Goal: Obtain resource: Download file/media

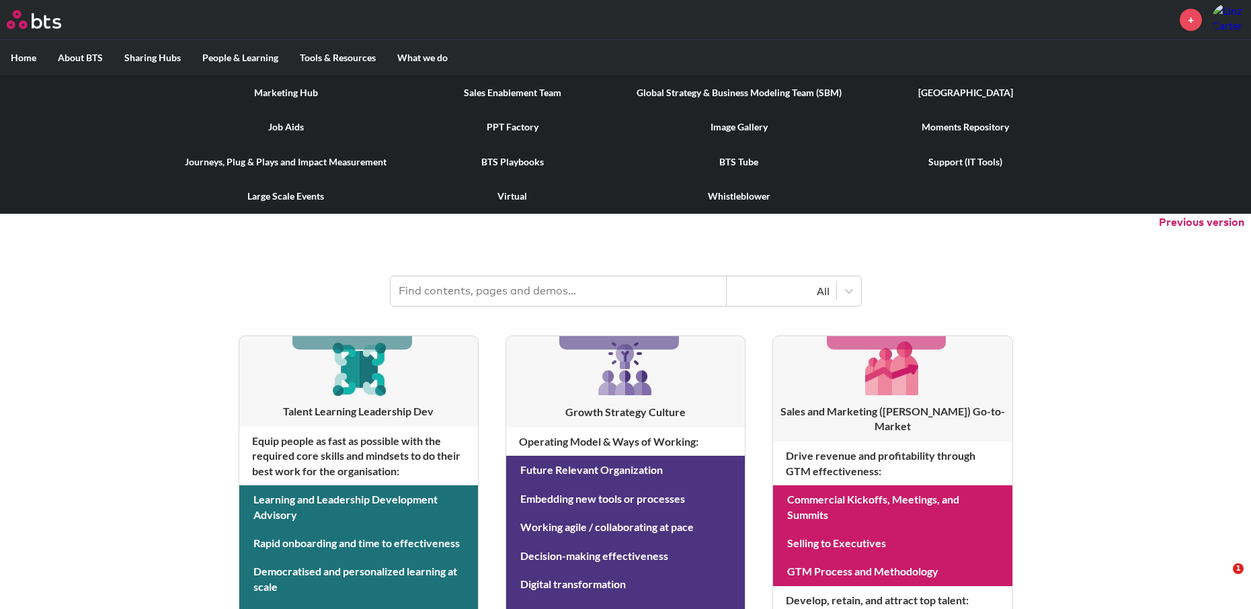
click at [295, 89] on link "Marketing Hub" at bounding box center [286, 92] width 226 height 35
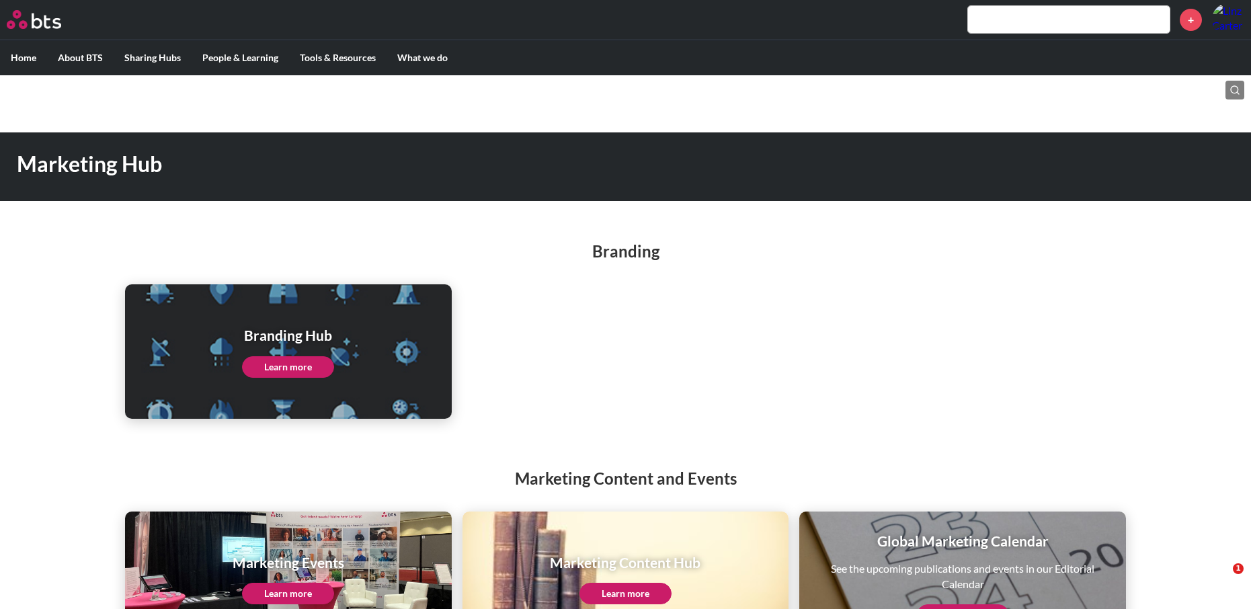
click at [310, 362] on link "Learn more" at bounding box center [288, 367] width 92 height 22
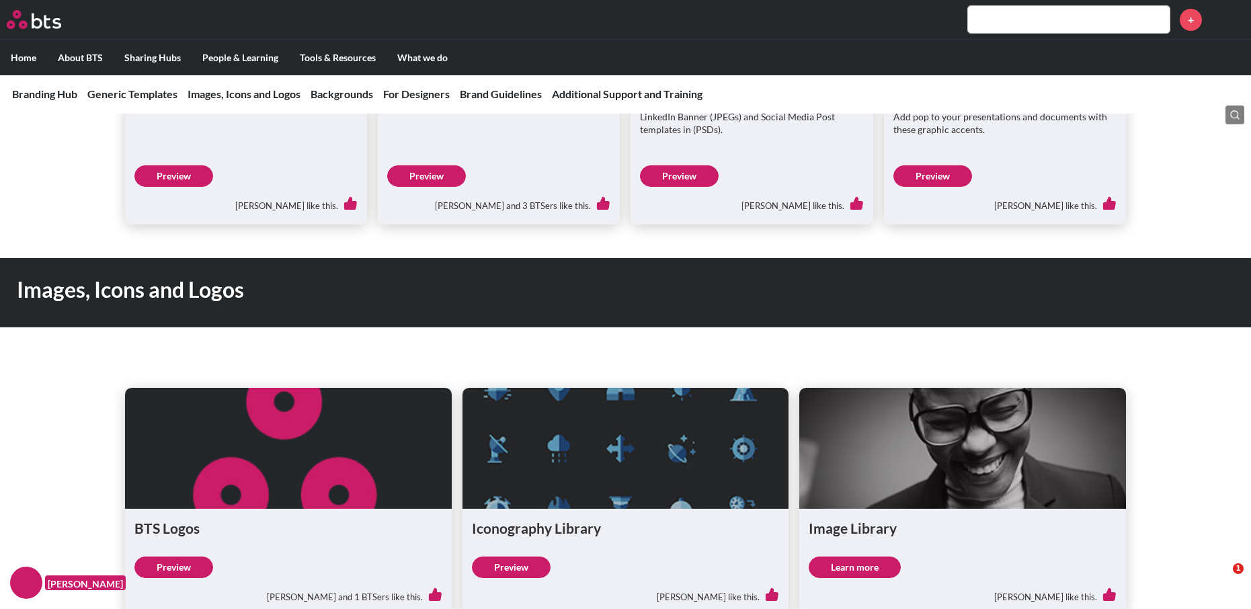
scroll to position [891, 0]
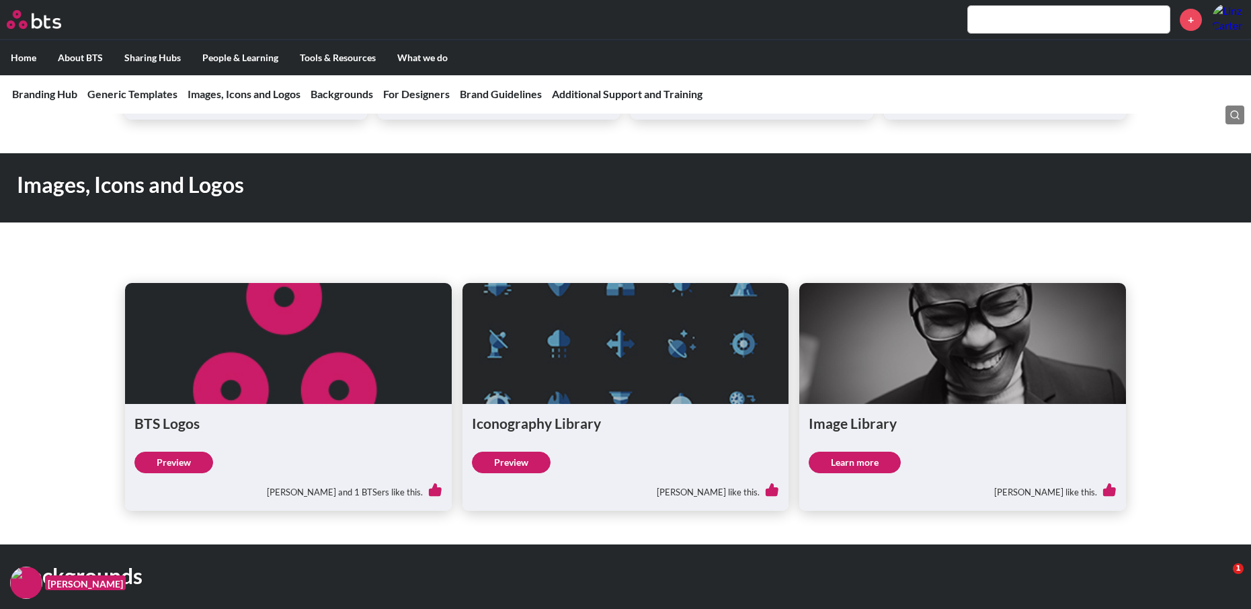
click at [835, 454] on link "Learn more" at bounding box center [855, 463] width 92 height 22
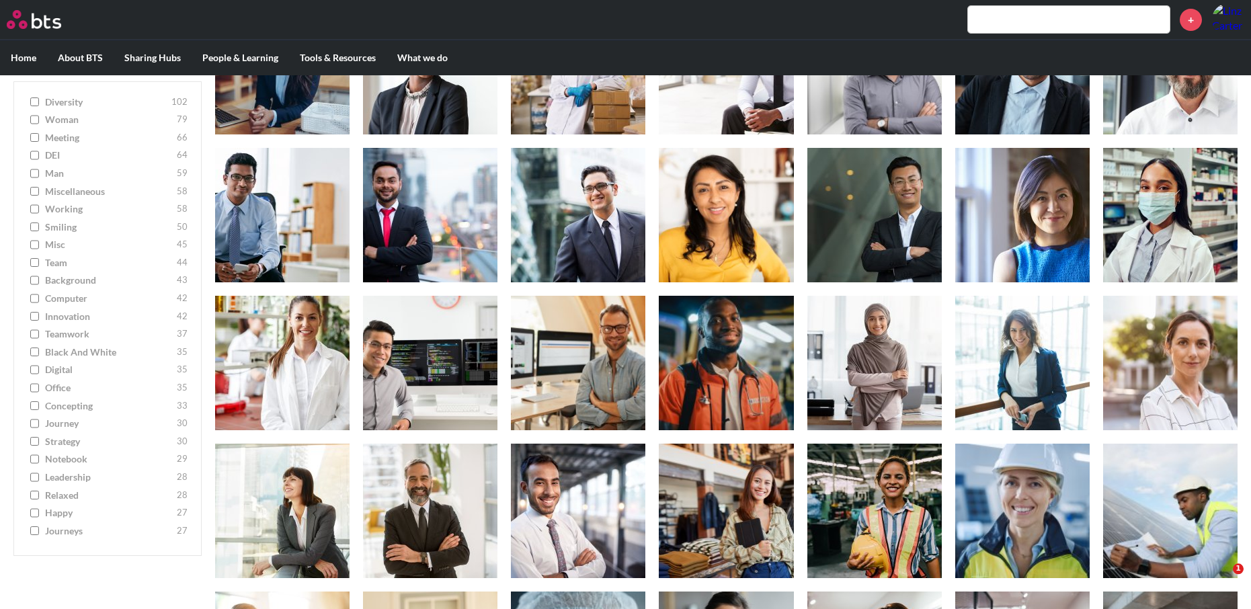
scroll to position [274, 0]
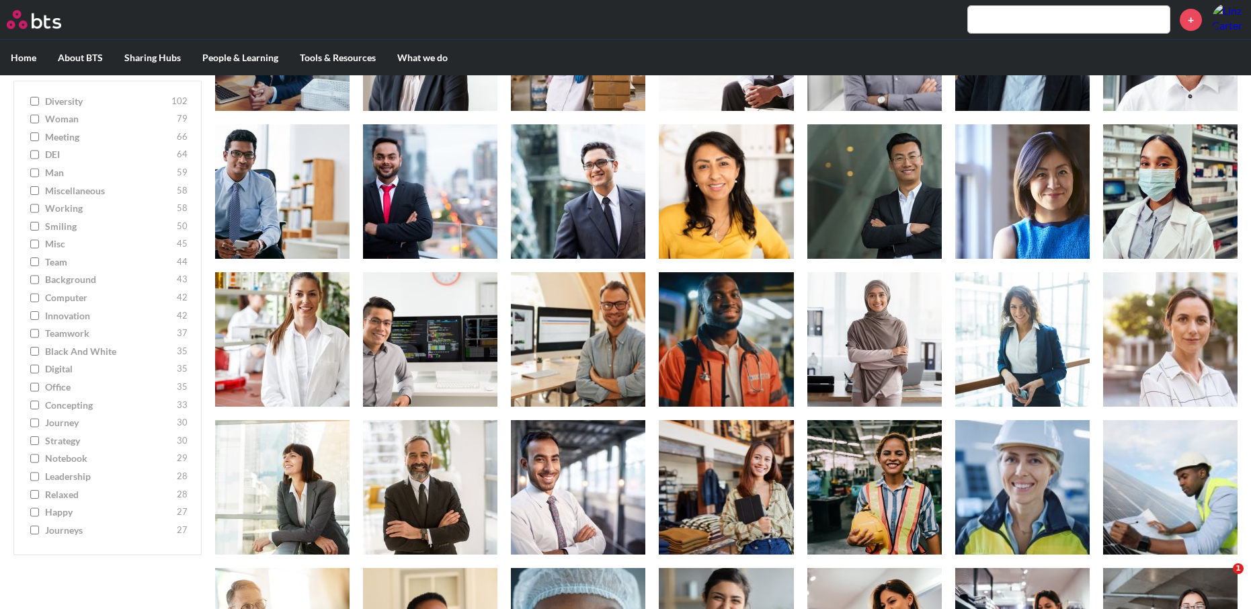
click at [74, 411] on span "concepting" at bounding box center [109, 405] width 128 height 13
click at [39, 410] on input "concepting 33" at bounding box center [34, 405] width 9 height 9
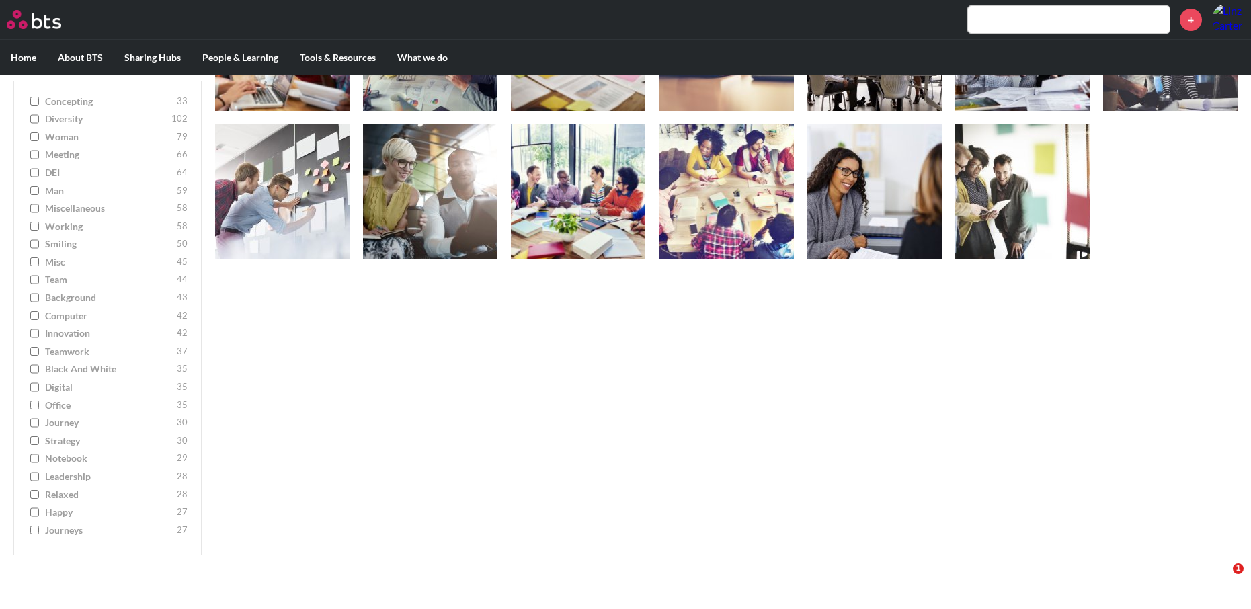
checkbox input "true"
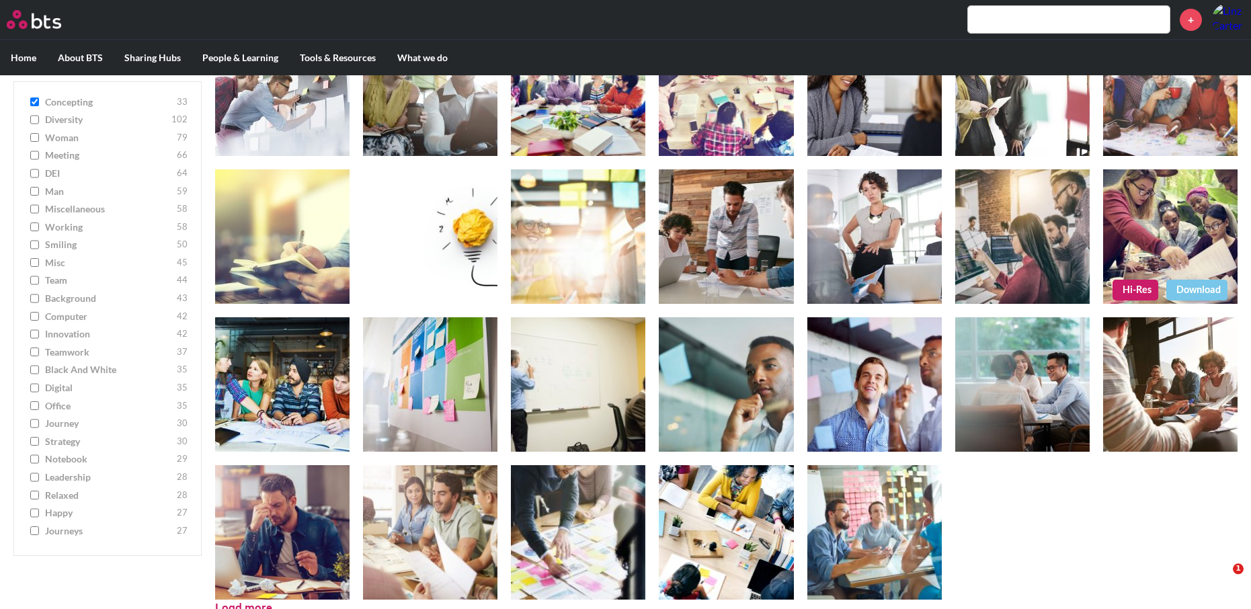
scroll to position [397, 0]
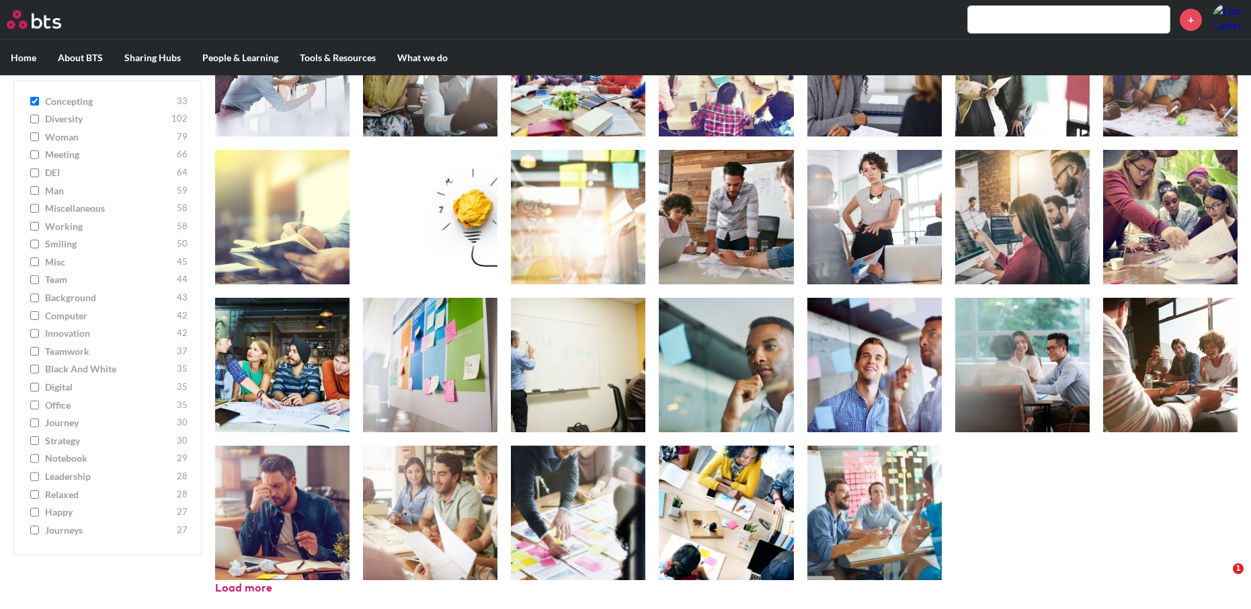
click at [36, 446] on input "strategy 30" at bounding box center [34, 440] width 9 height 9
checkbox input "true"
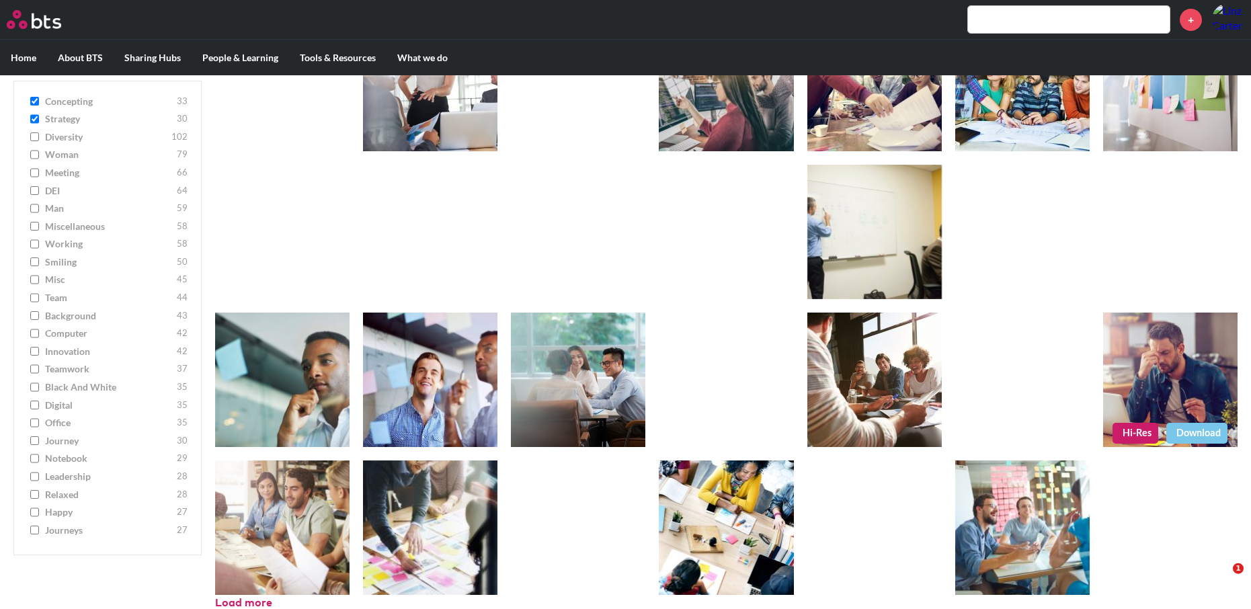
scroll to position [989, 0]
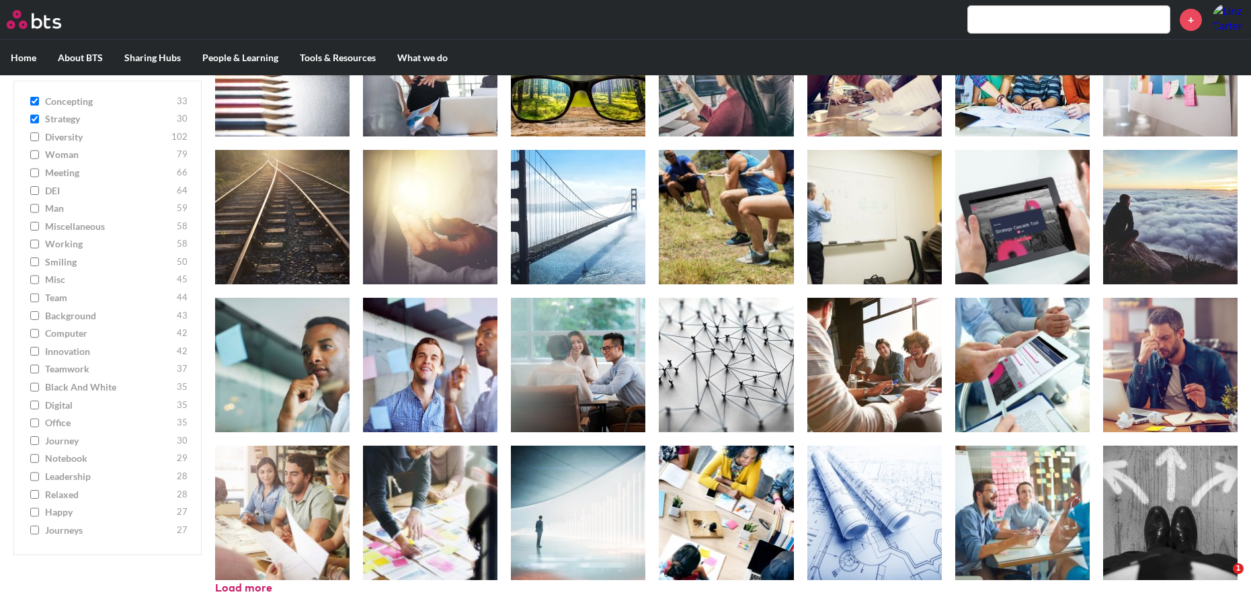
click at [36, 374] on input "teamwork 37" at bounding box center [34, 369] width 9 height 9
checkbox input "true"
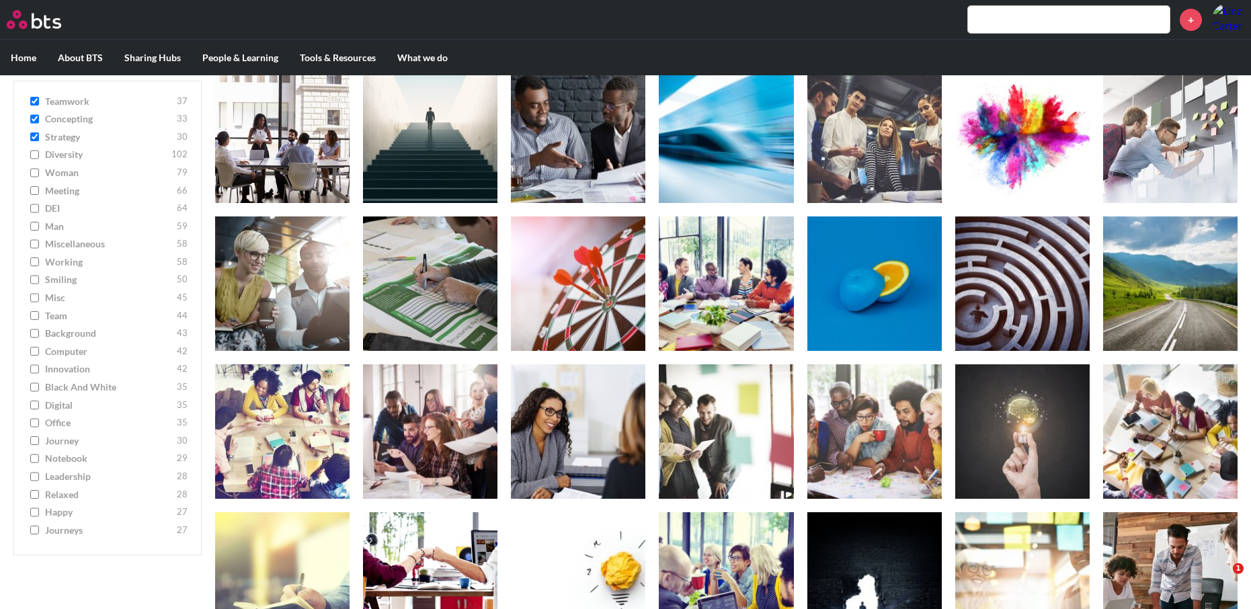
scroll to position [480, 0]
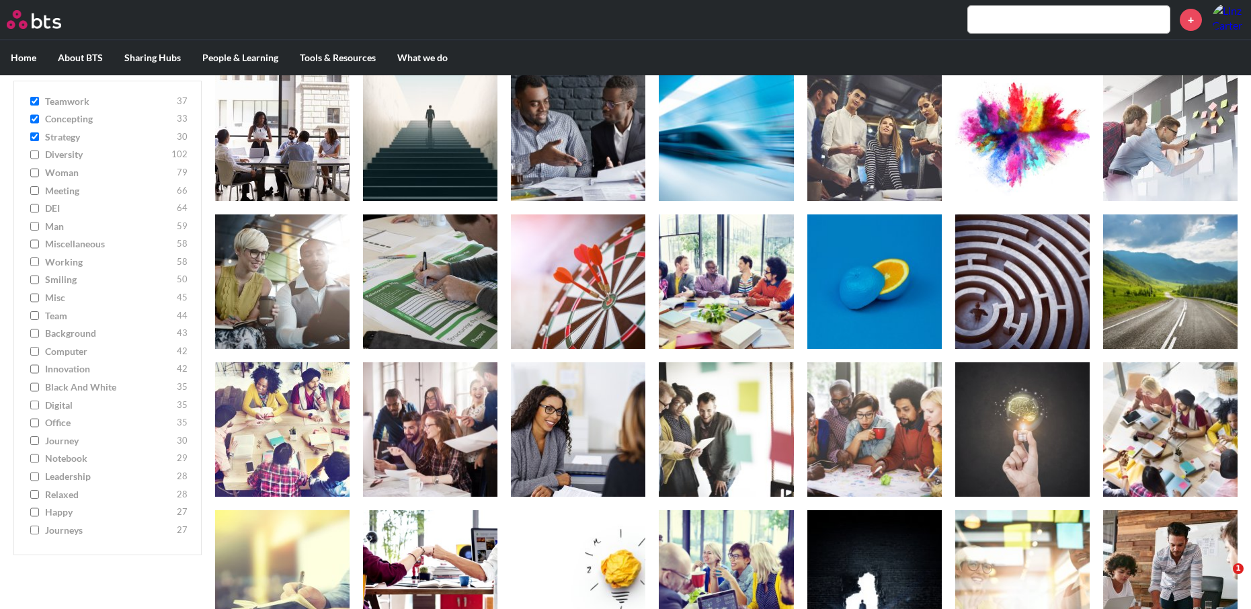
click at [36, 320] on input "team 44" at bounding box center [34, 315] width 9 height 9
checkbox input "true"
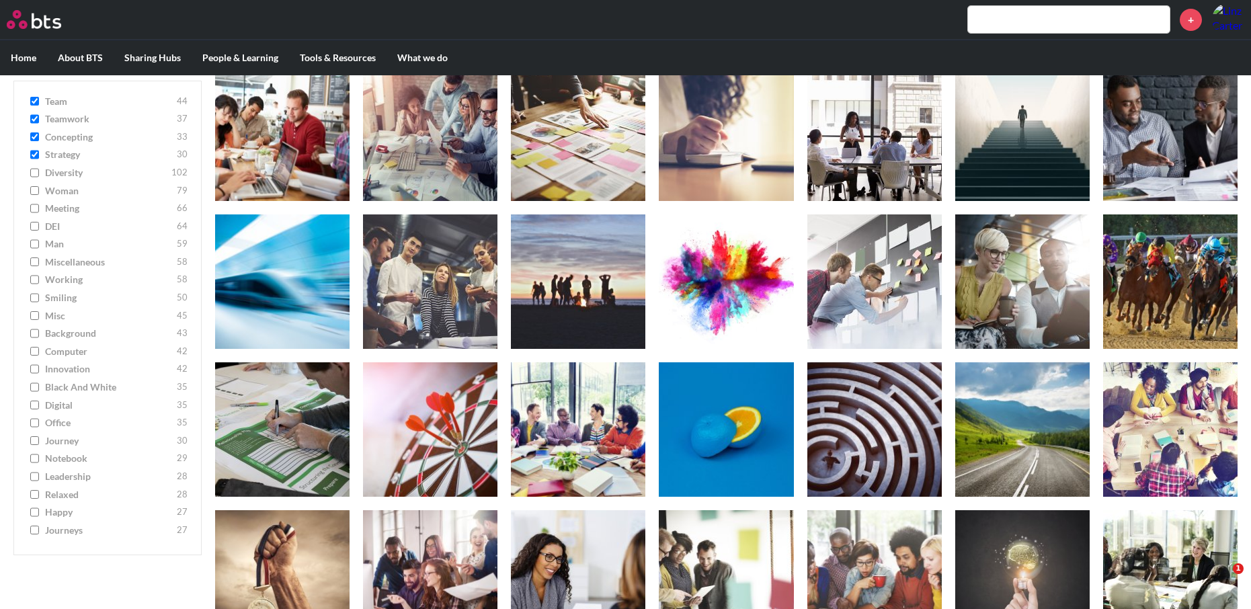
click at [34, 282] on input "working 58" at bounding box center [34, 280] width 9 height 9
checkbox input "true"
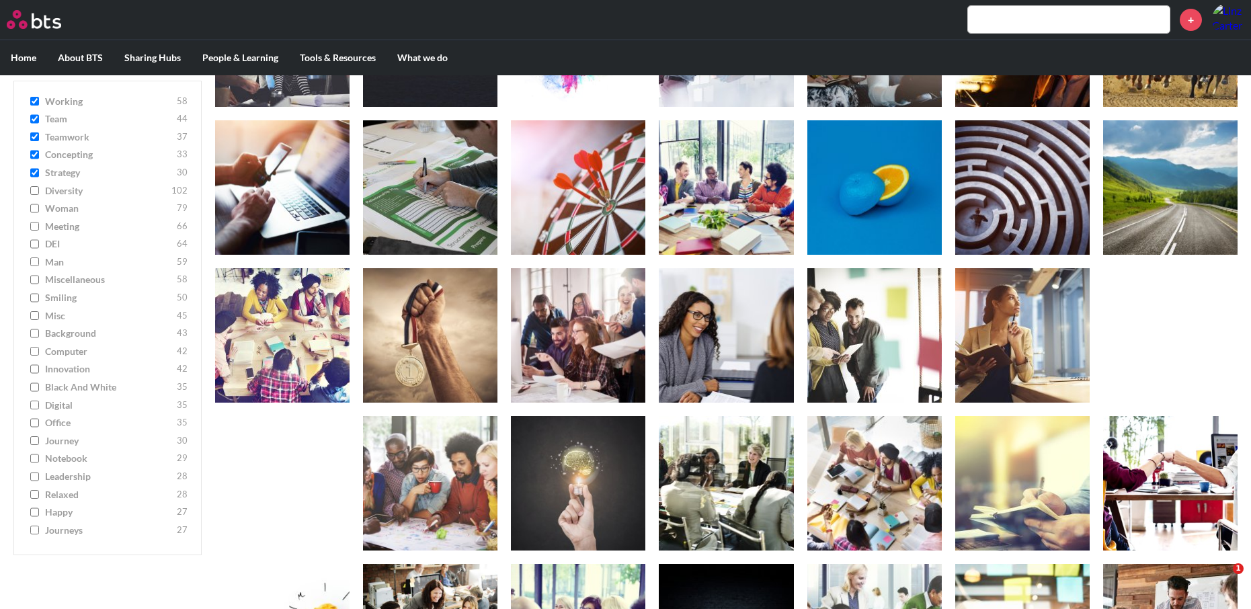
scroll to position [1234, 0]
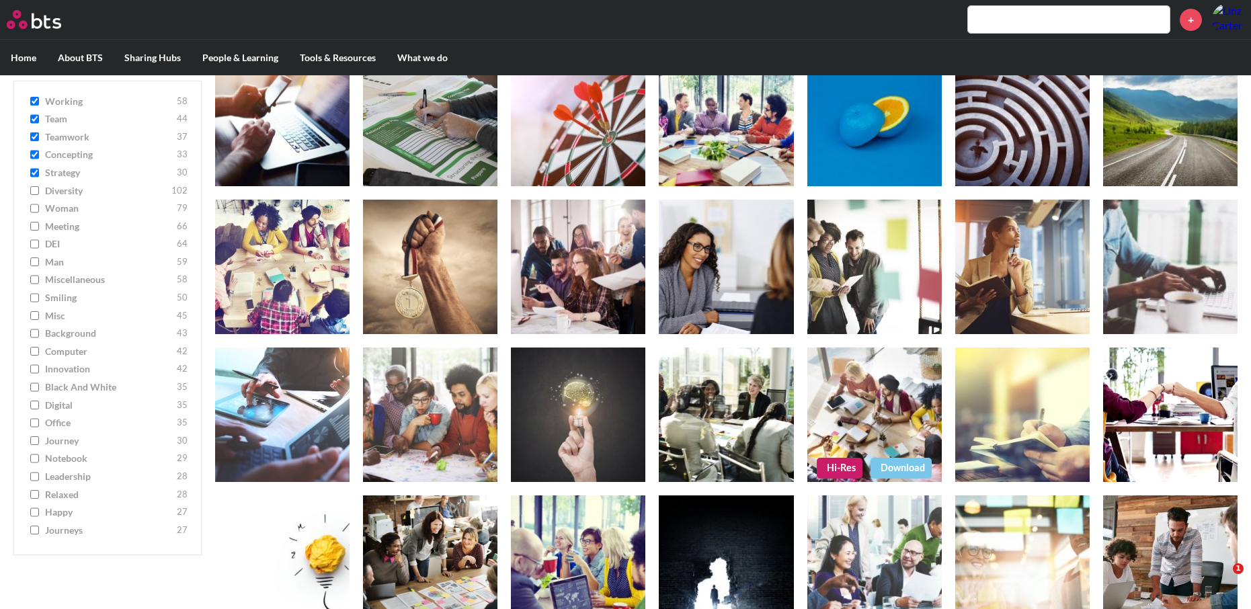
click at [833, 466] on link "Hi-Res" at bounding box center [840, 468] width 46 height 20
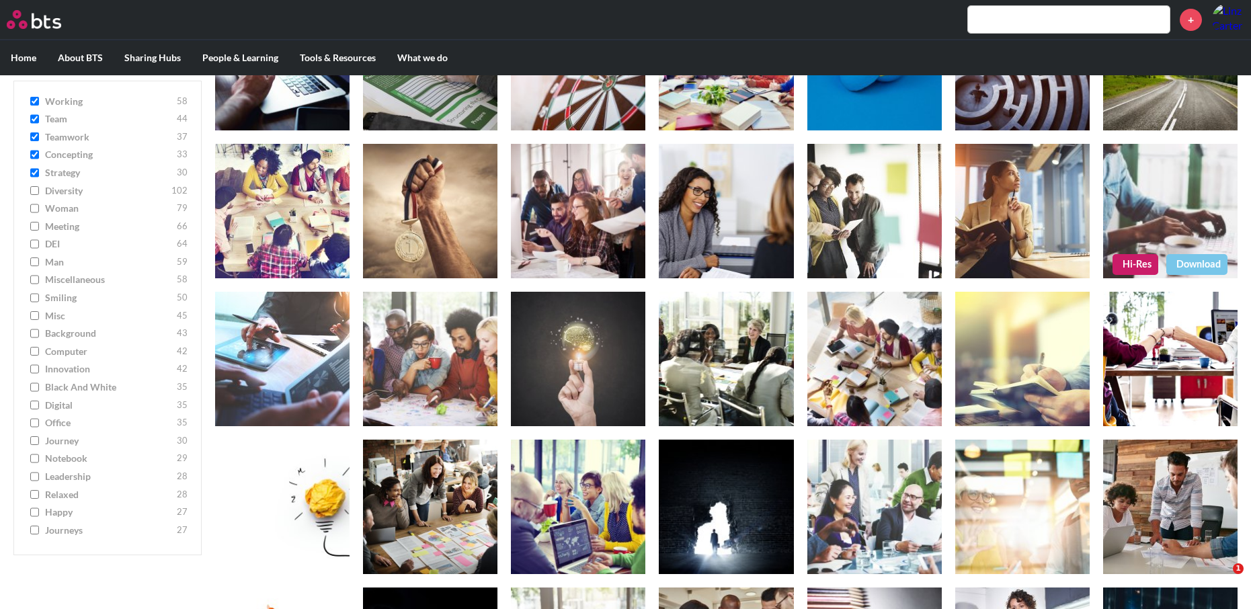
scroll to position [1440, 0]
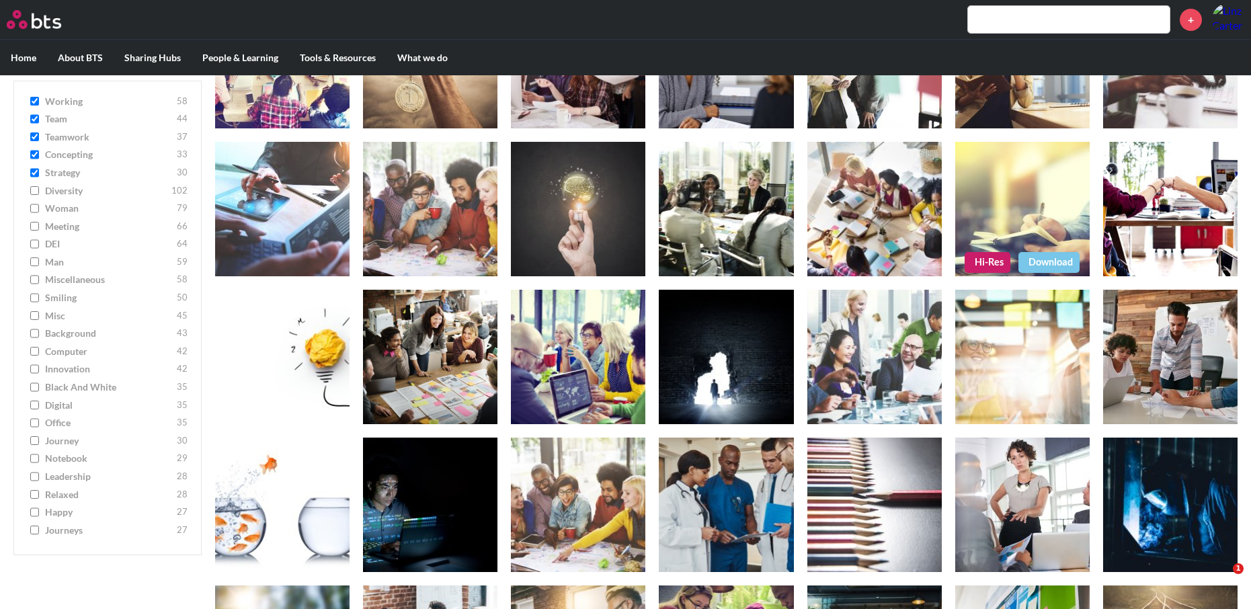
click at [1032, 257] on link "Download" at bounding box center [1048, 262] width 61 height 20
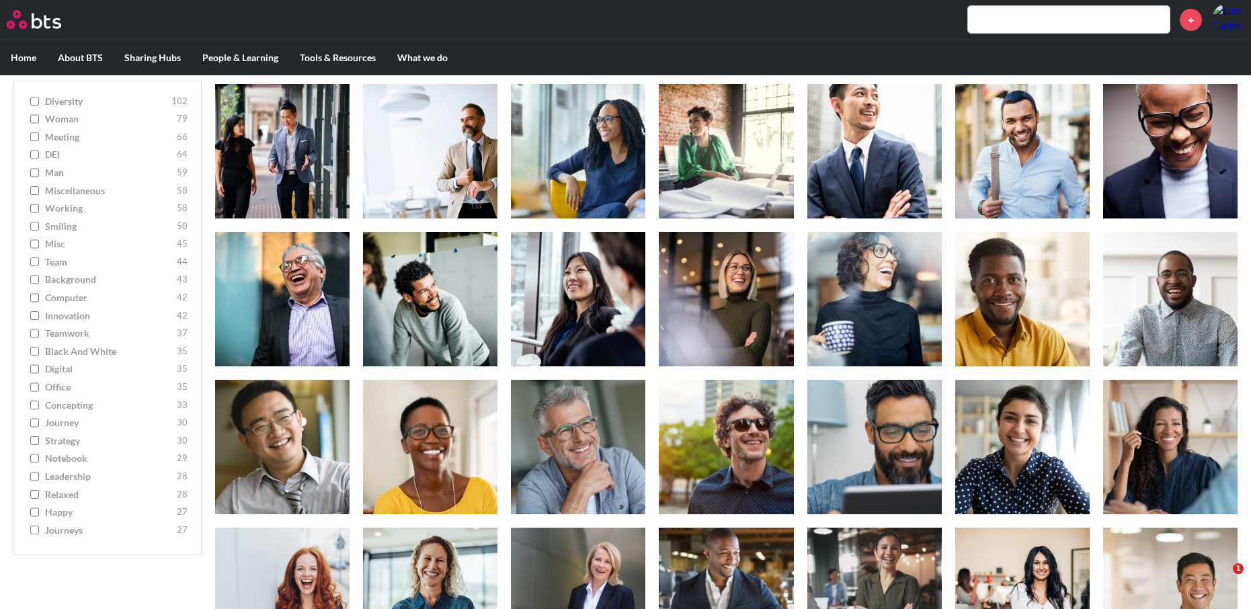
scroll to position [1714, 0]
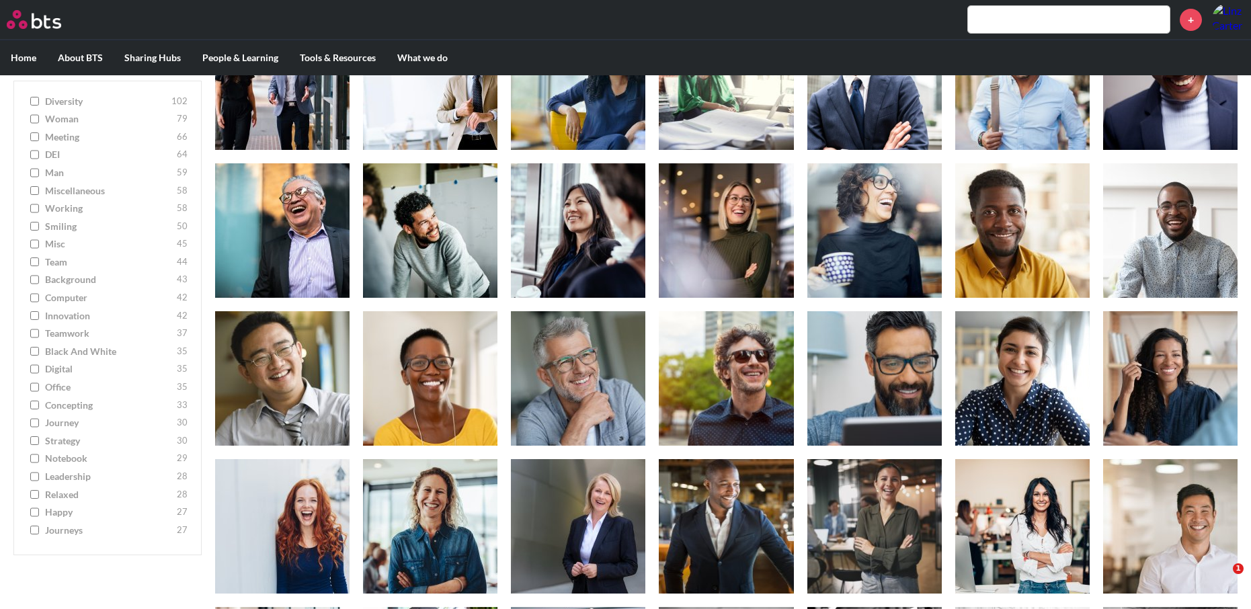
click at [34, 264] on input "team 44" at bounding box center [34, 261] width 9 height 9
checkbox input "true"
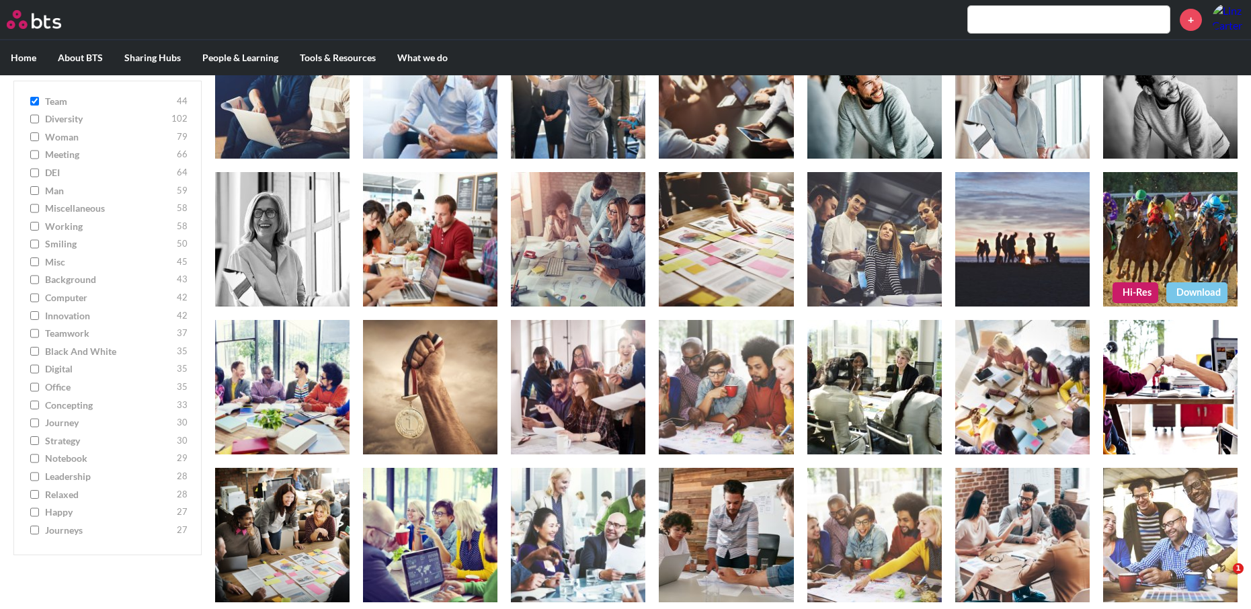
scroll to position [501, 0]
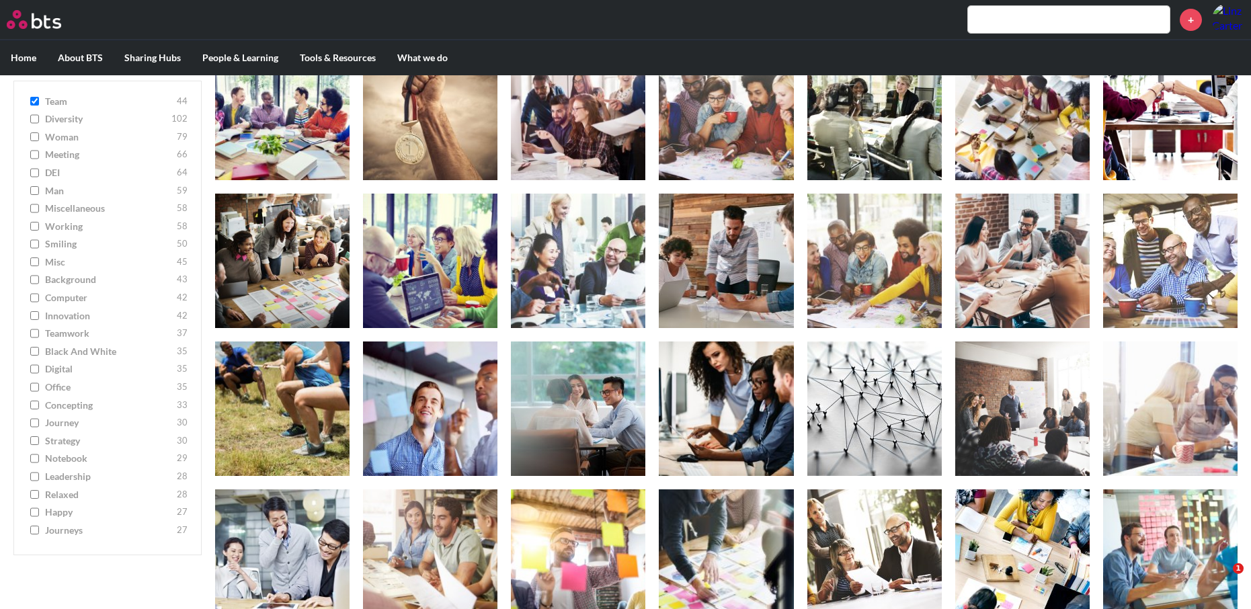
click at [34, 445] on input "strategy 30" at bounding box center [34, 440] width 9 height 9
checkbox input "true"
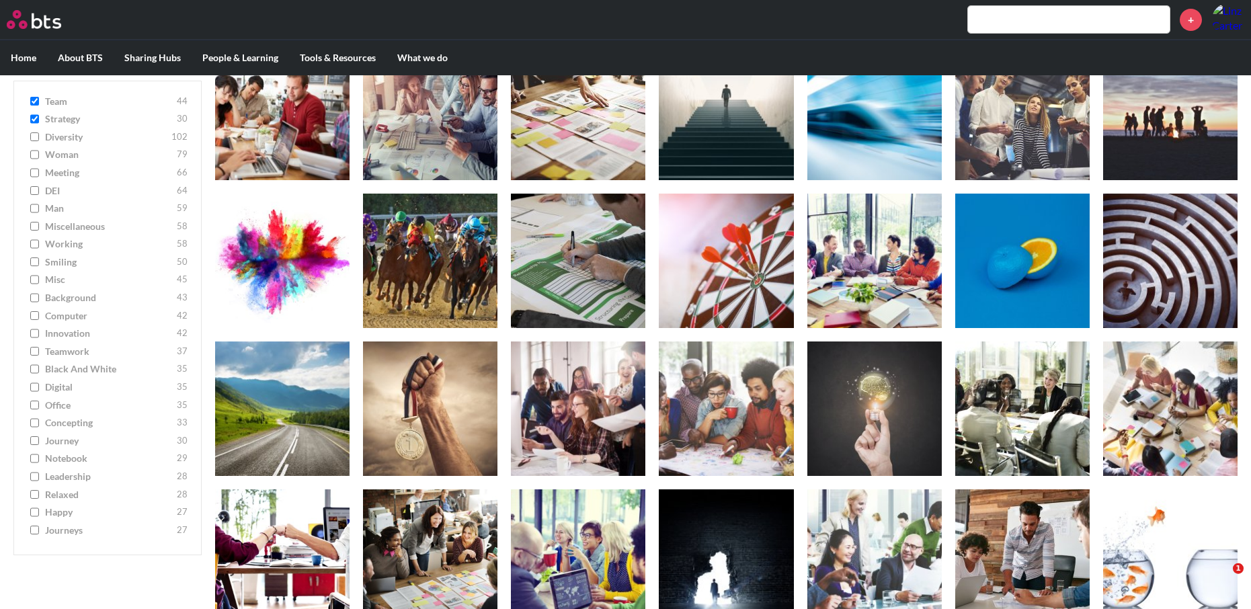
click at [33, 174] on input "meeting 66" at bounding box center [34, 172] width 9 height 9
checkbox input "true"
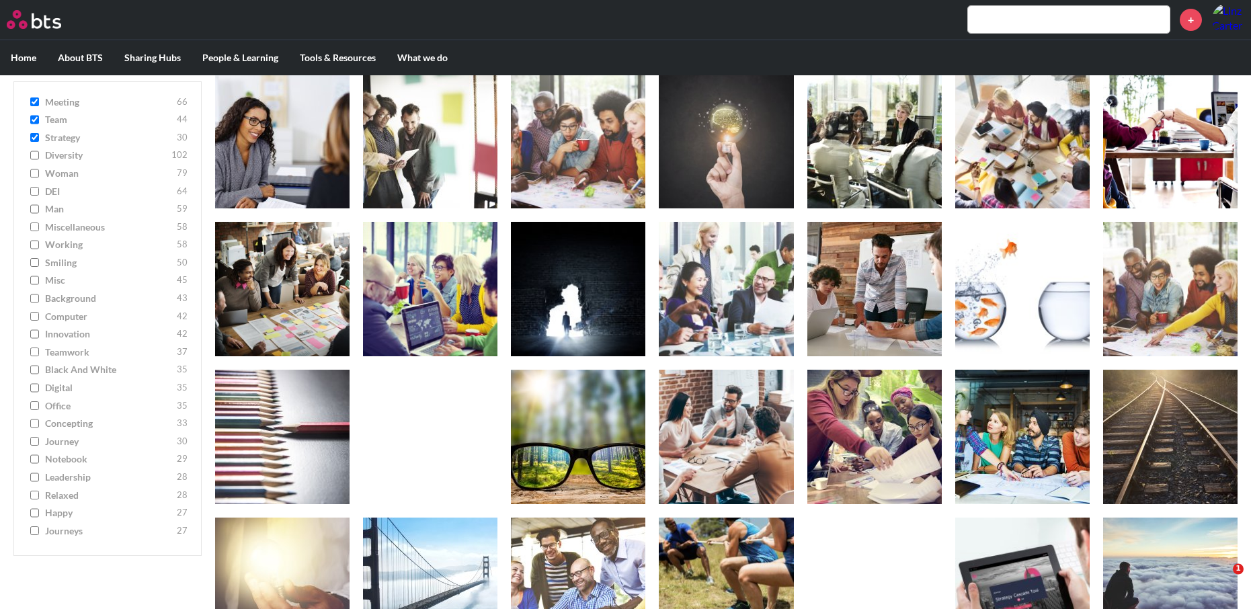
scroll to position [1666, 0]
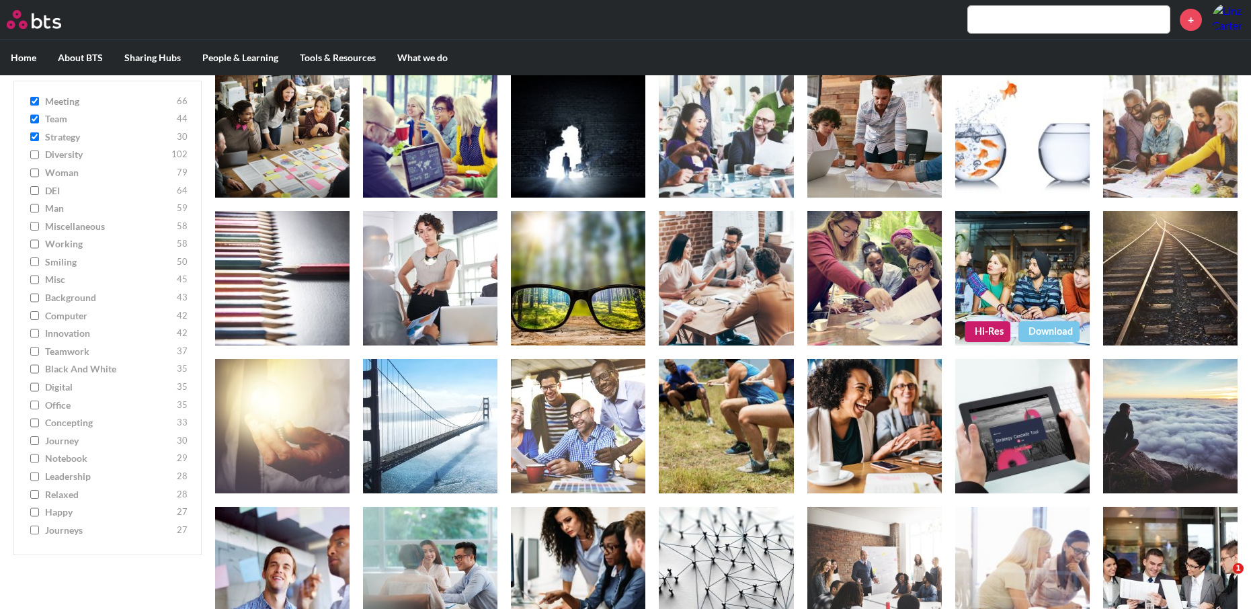
click at [983, 333] on link "Hi-Res" at bounding box center [987, 331] width 46 height 20
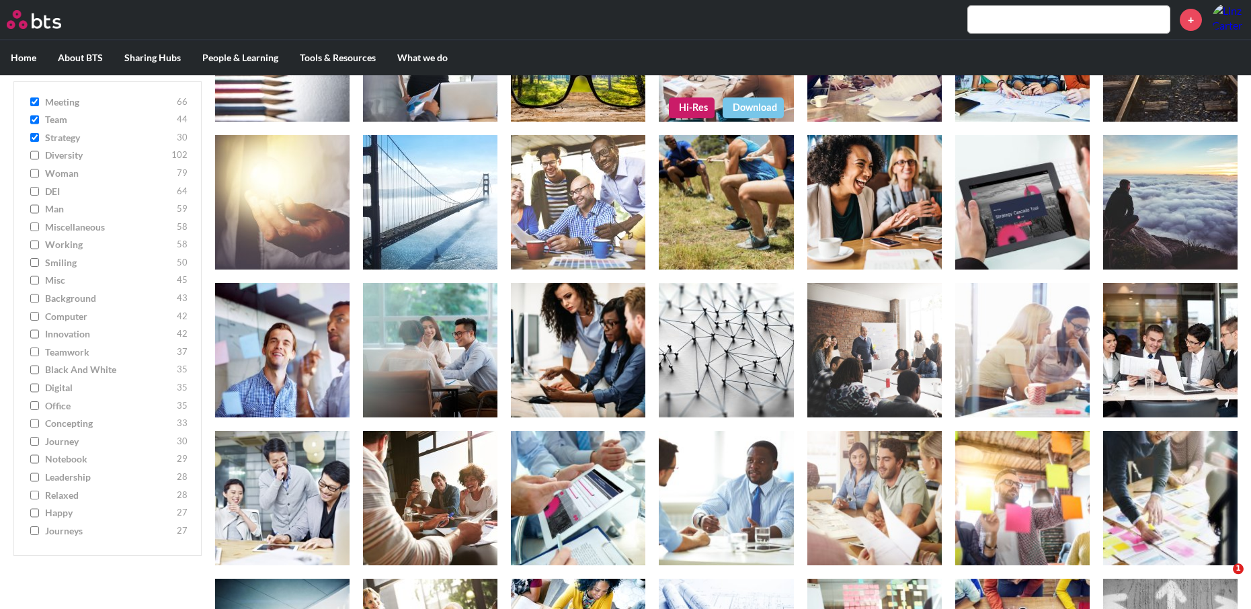
scroll to position [2009, 0]
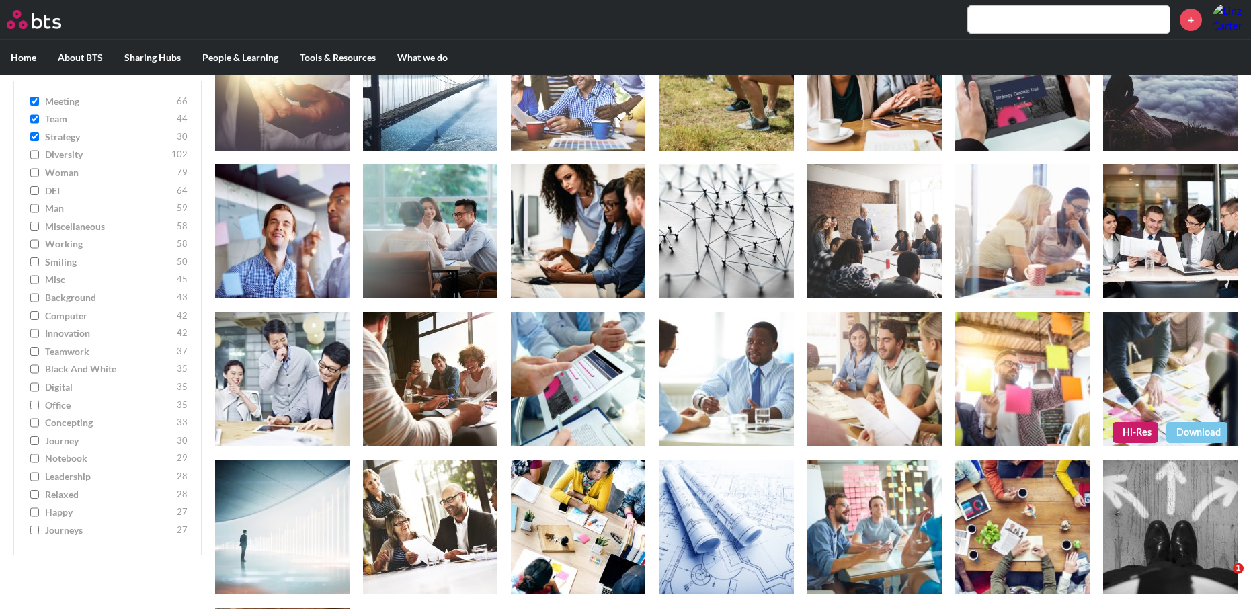
click at [1133, 429] on link "Hi-Res" at bounding box center [1135, 432] width 46 height 20
